Goal: Transaction & Acquisition: Purchase product/service

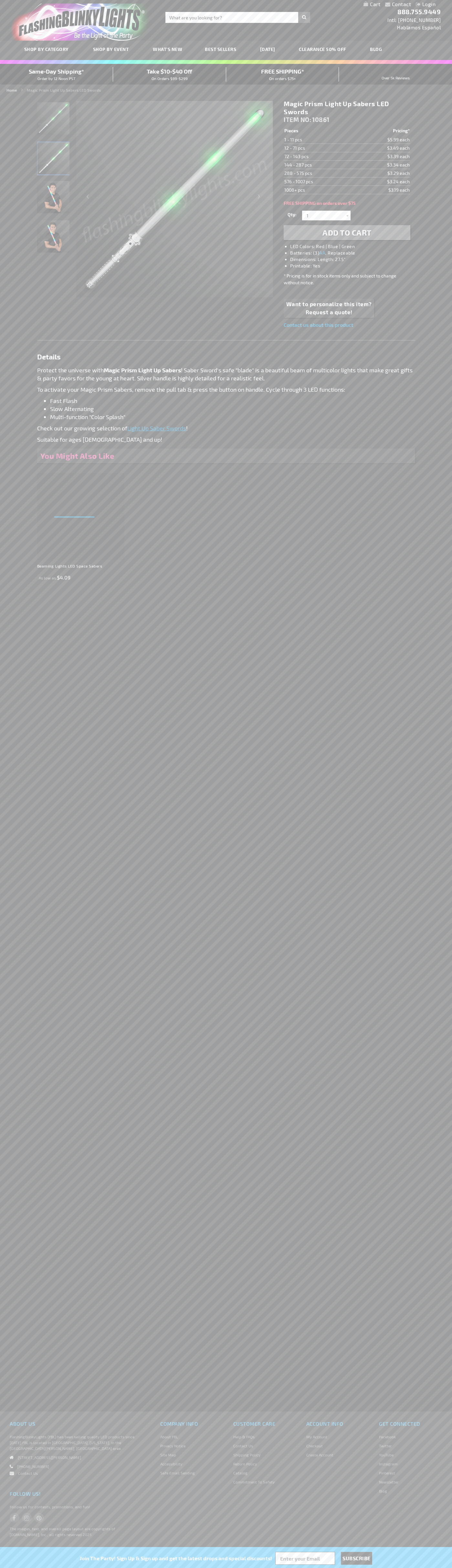
click at [353, 246] on li "LED Colors: Red | Blue | Green" at bounding box center [353, 246] width 126 height 6
click at [347, 233] on span "Add to Cart" at bounding box center [347, 232] width 49 height 9
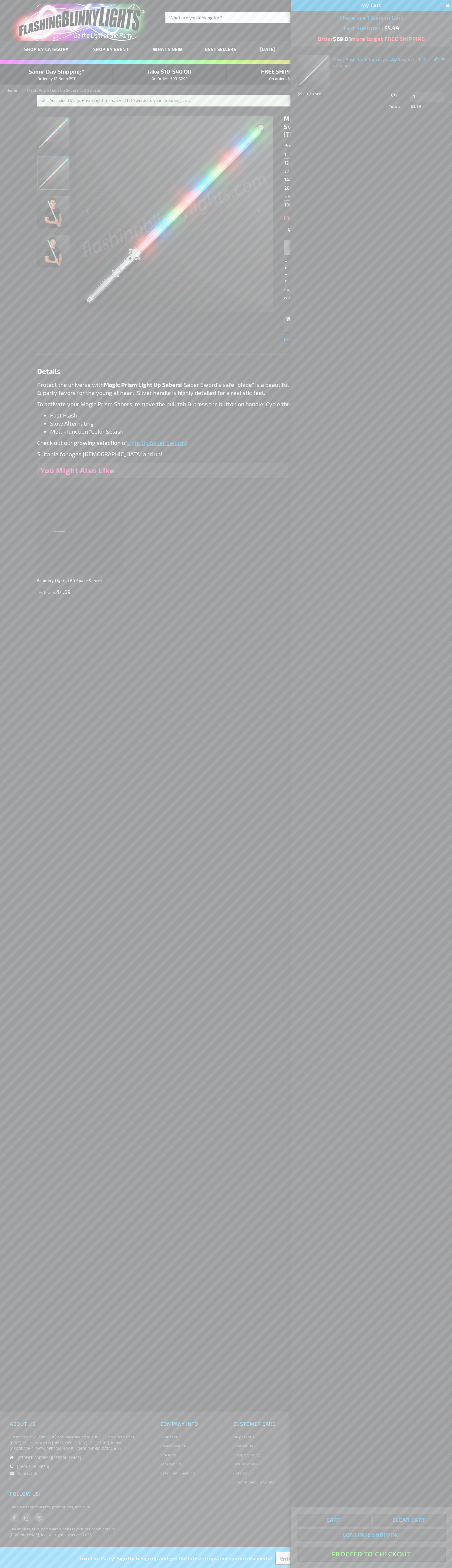
click at [371, 1554] on button "Proceed To Checkout" at bounding box center [371, 1554] width 148 height 14
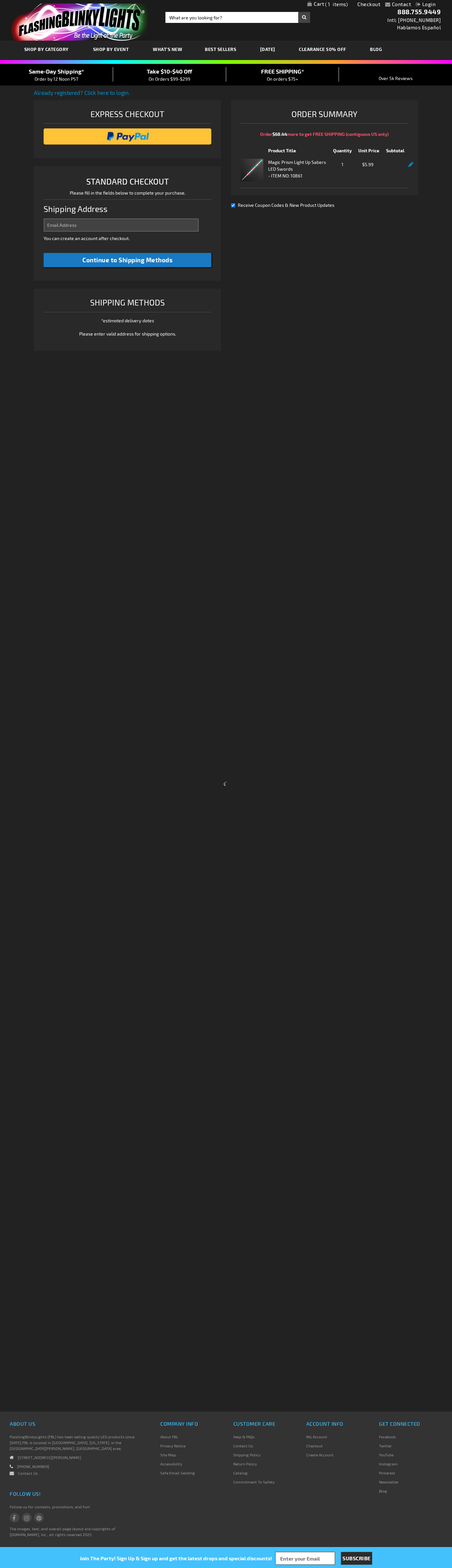
select select "US"
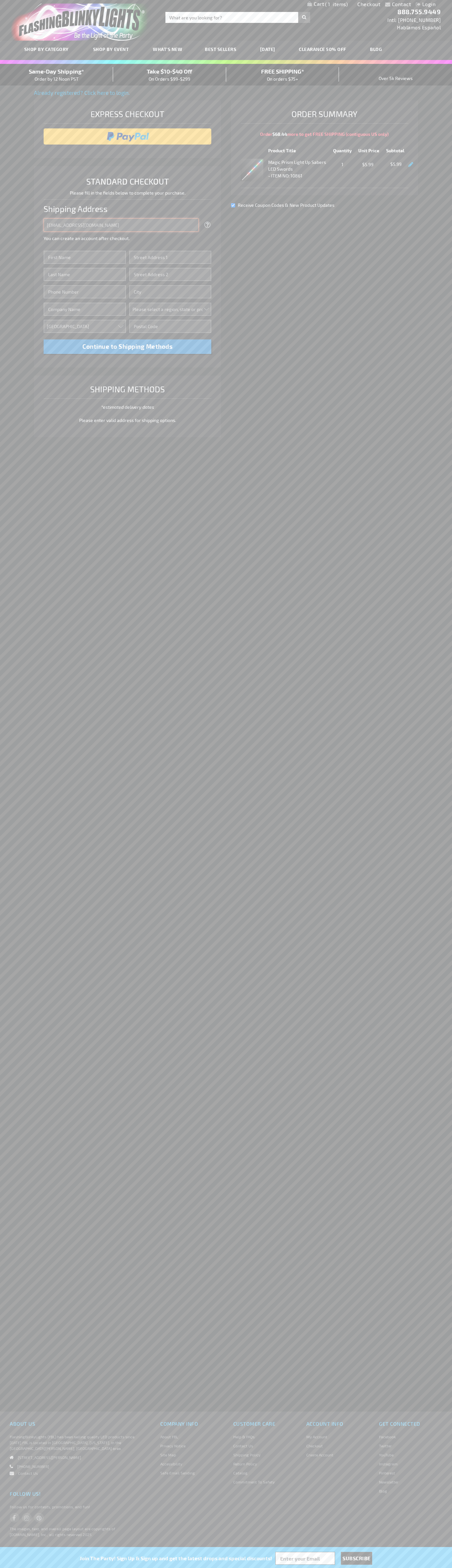
type input "[EMAIL_ADDRESS][DOMAIN_NAME]"
type input "John"
type input "76 Ninth Avenue"
type input "First floor"
type input "new york"
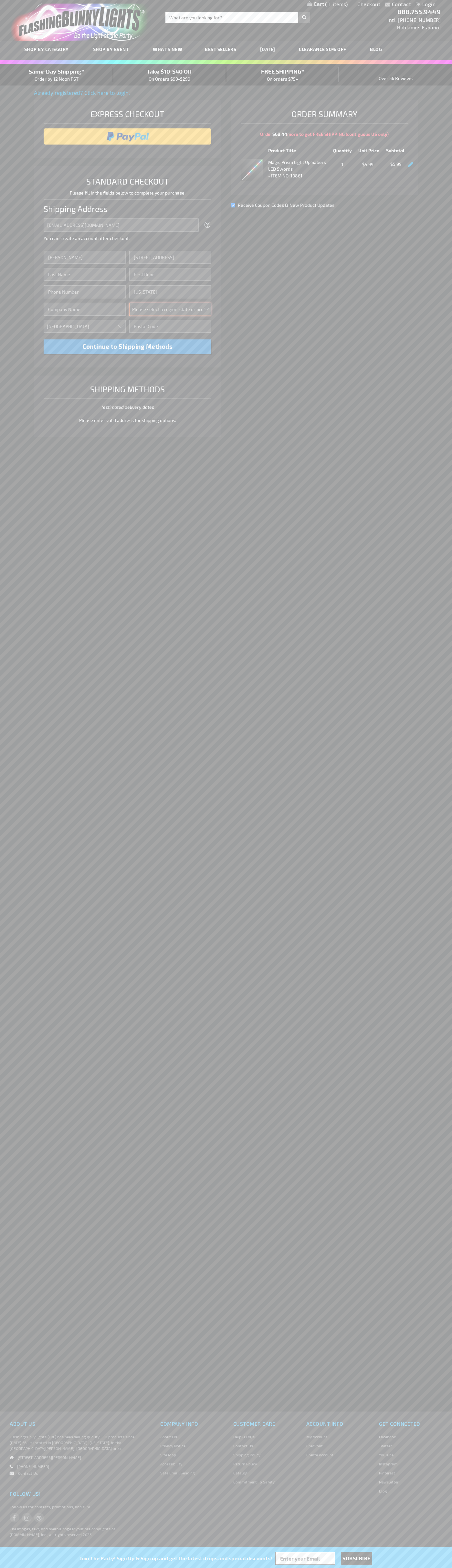
select select "43"
type input "10011"
type input "Smith"
type input "6502530000"
type input "John Smith"
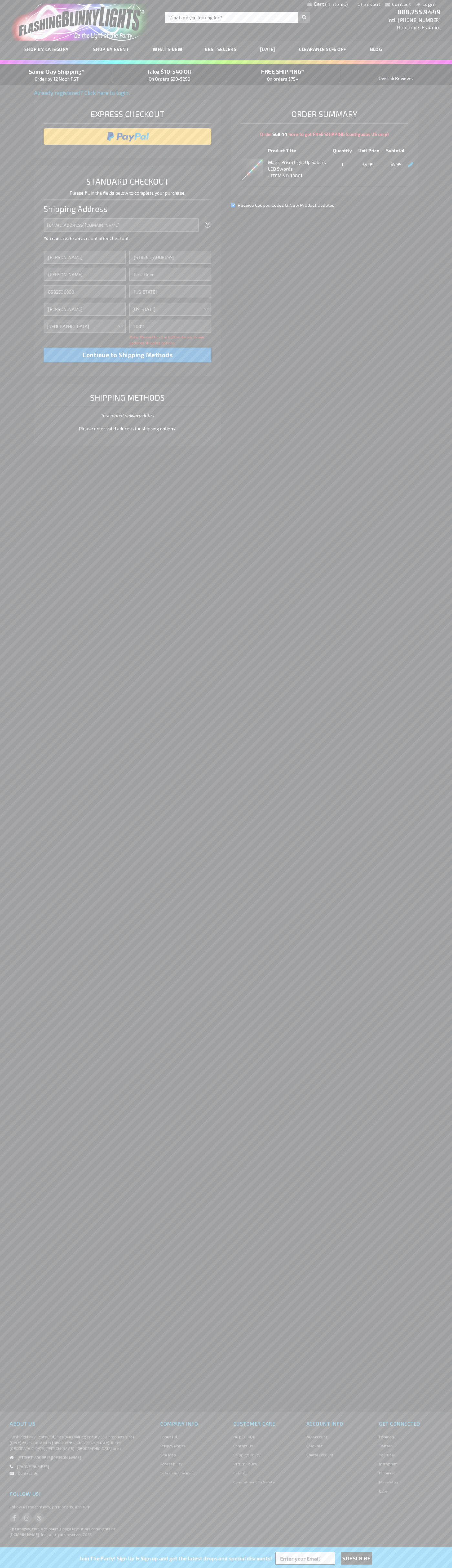
click at [57, 75] on div "Same-Day Shipping* Order by 12 Noon PST" at bounding box center [57, 75] width 113 height 15
click at [128, 136] on input "image" at bounding box center [127, 136] width 161 height 13
